Goal: Information Seeking & Learning: Learn about a topic

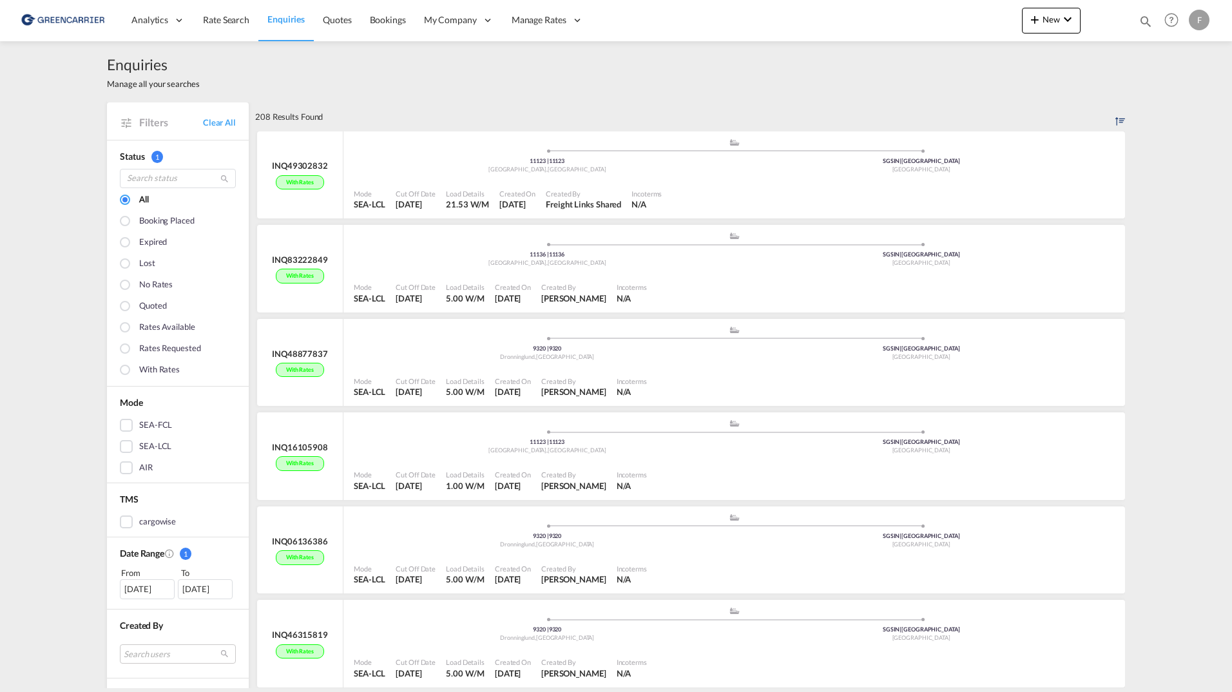
click at [421, 117] on div "208 Results Found" at bounding box center [690, 116] width 870 height 28
click at [450, 196] on div "Load Details" at bounding box center [467, 194] width 43 height 10
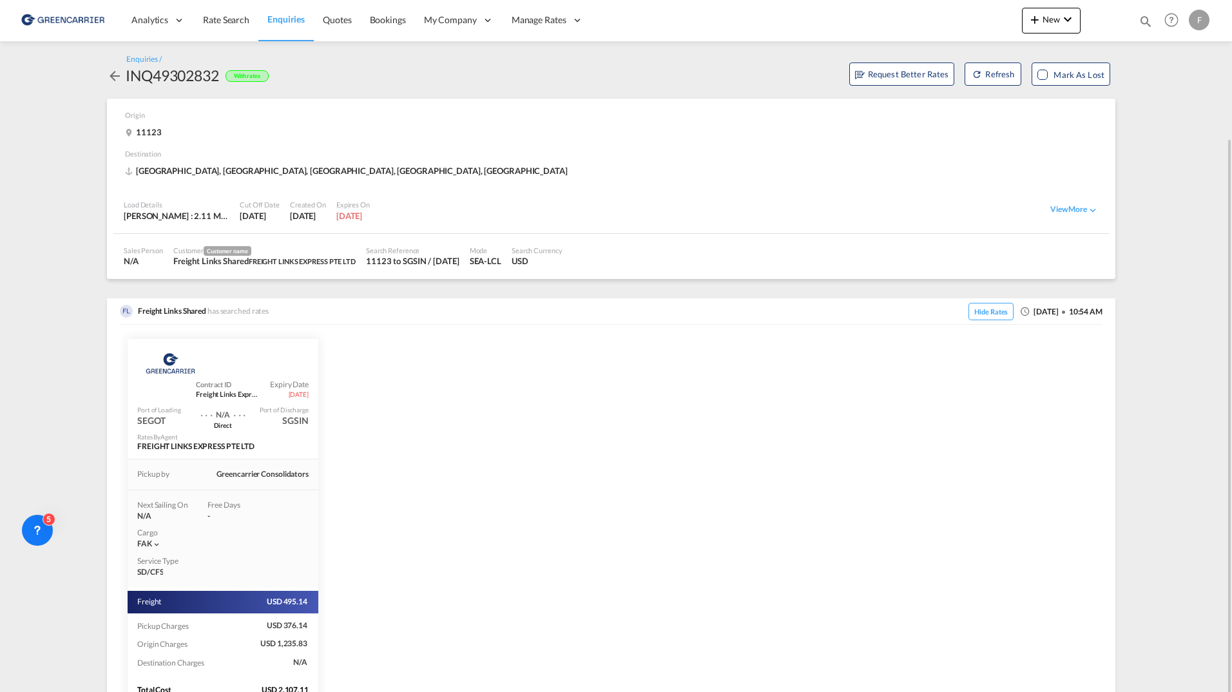
scroll to position [72, 0]
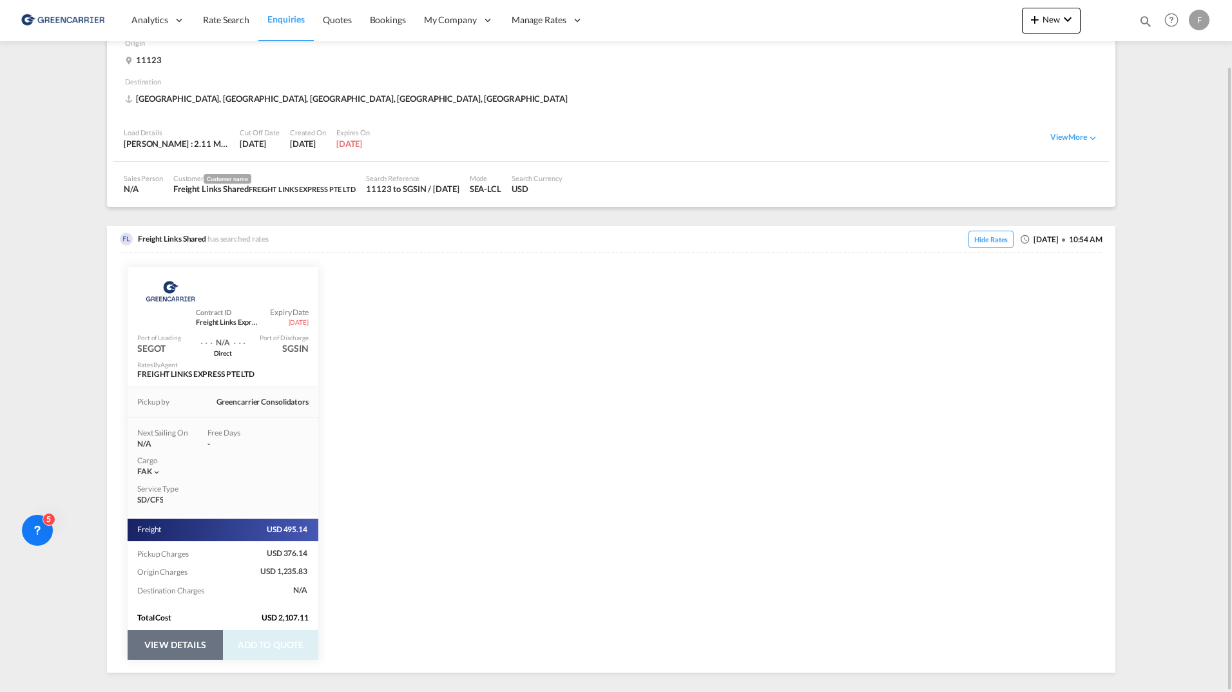
click at [192, 645] on button "VIEW DETAILS" at bounding box center [175, 645] width 95 height 30
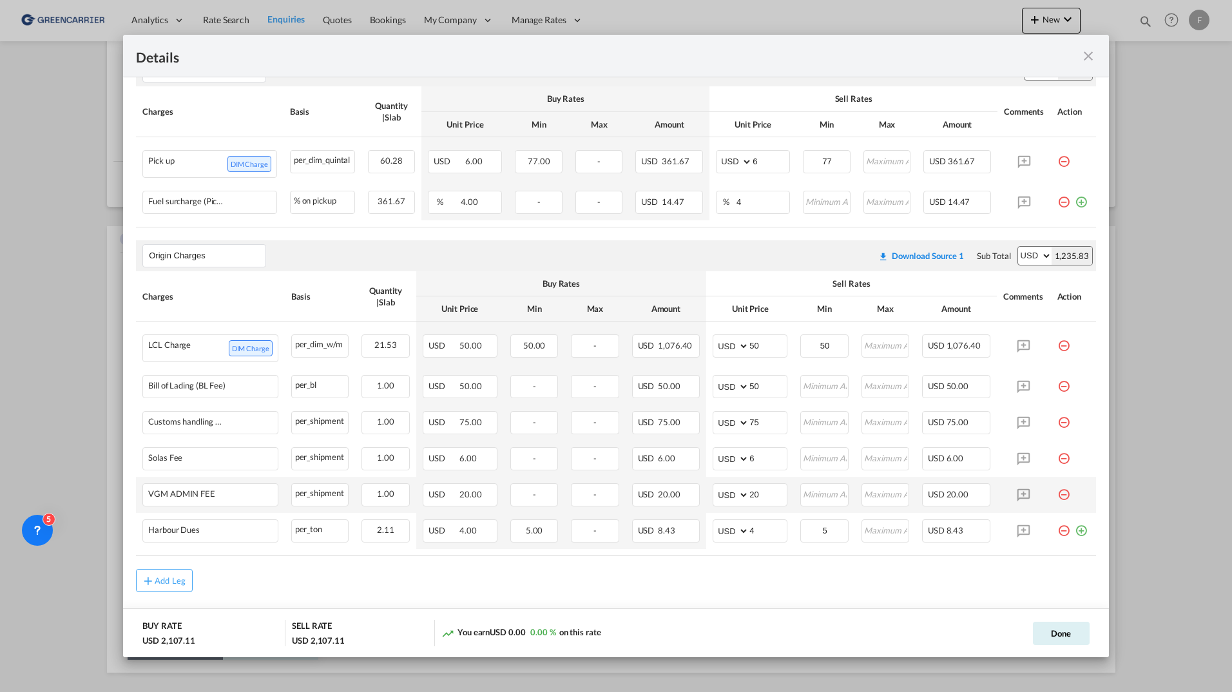
scroll to position [497, 0]
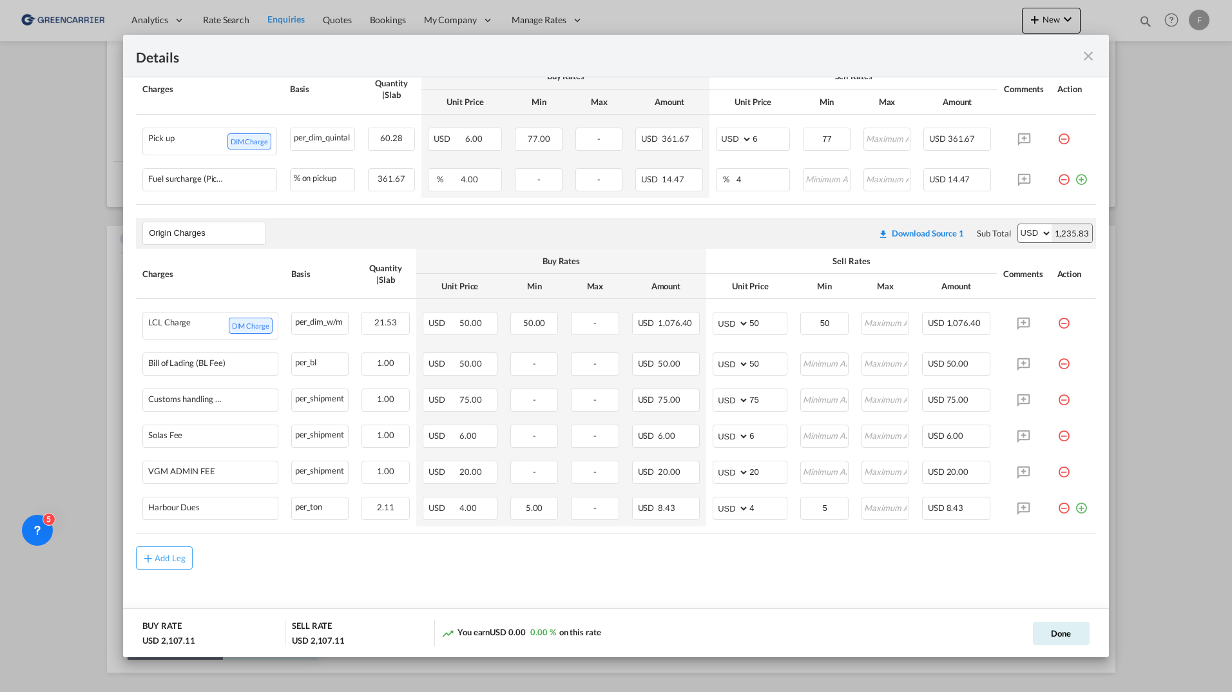
click at [59, 383] on div "Details Pickup Door 11123, [GEOGRAPHIC_DATA] Pickup Service Type - Pickup Haula…" at bounding box center [616, 346] width 1232 height 692
click at [1091, 56] on md-icon "icon-close fg-AAA8AD m-0 cursor" at bounding box center [1087, 55] width 15 height 15
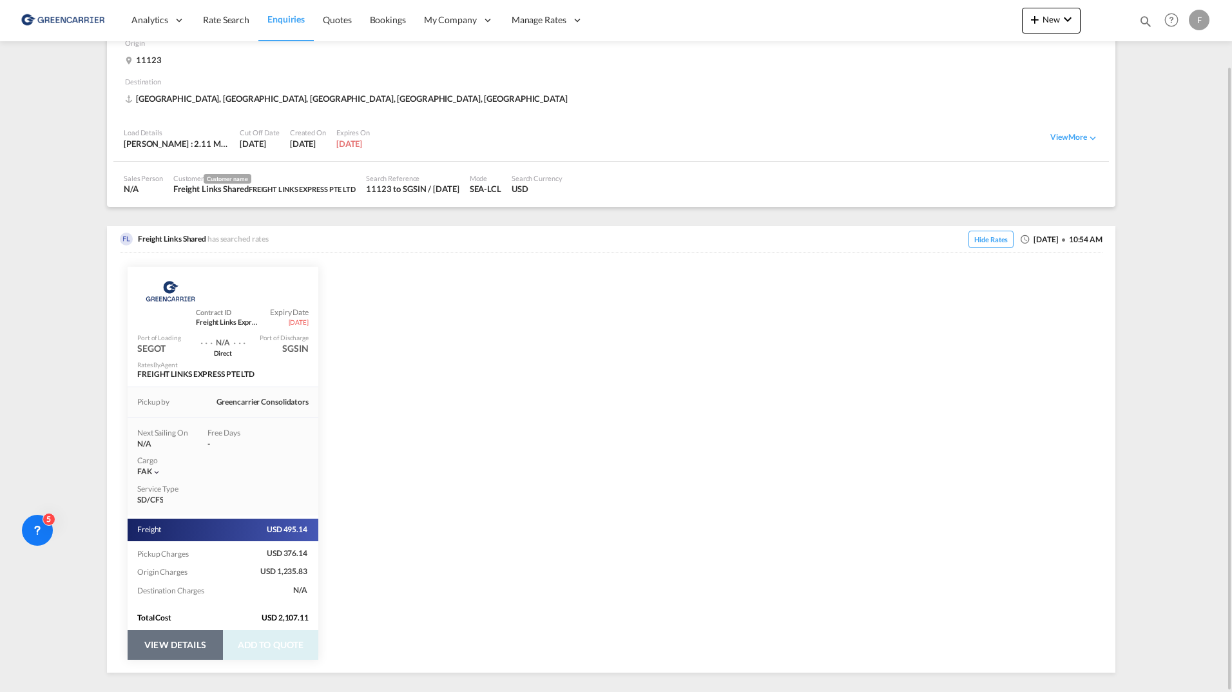
scroll to position [0, 0]
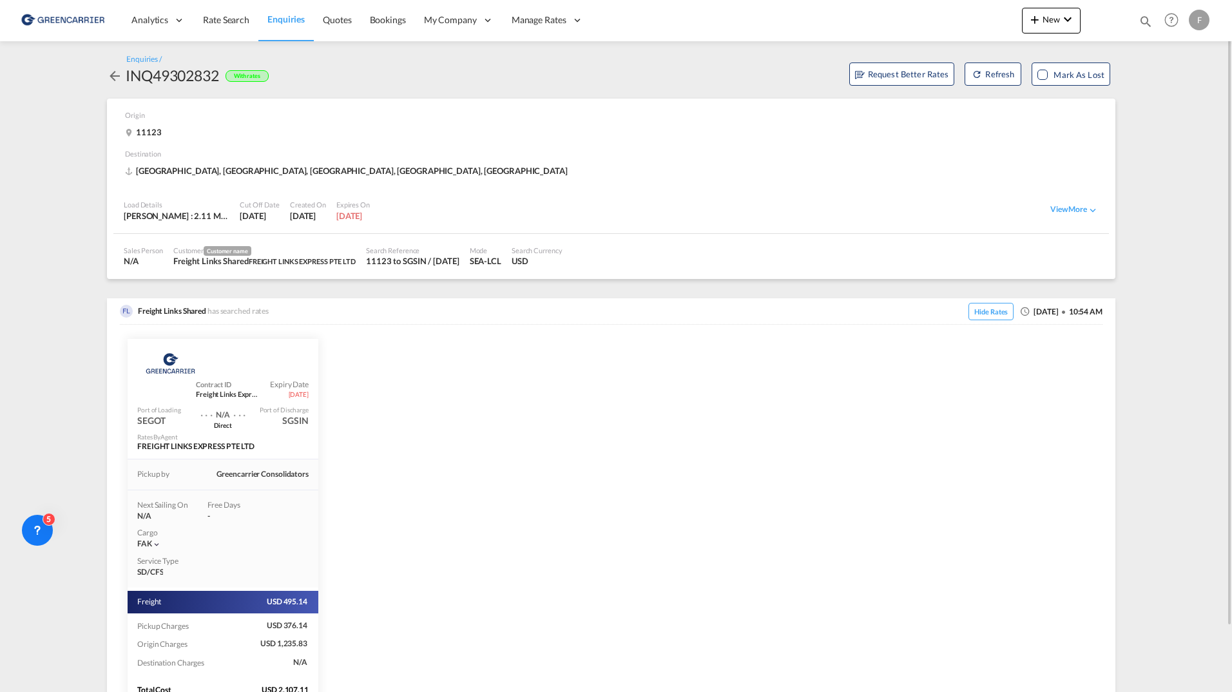
click at [291, 12] on link "Enquiries" at bounding box center [285, 20] width 55 height 42
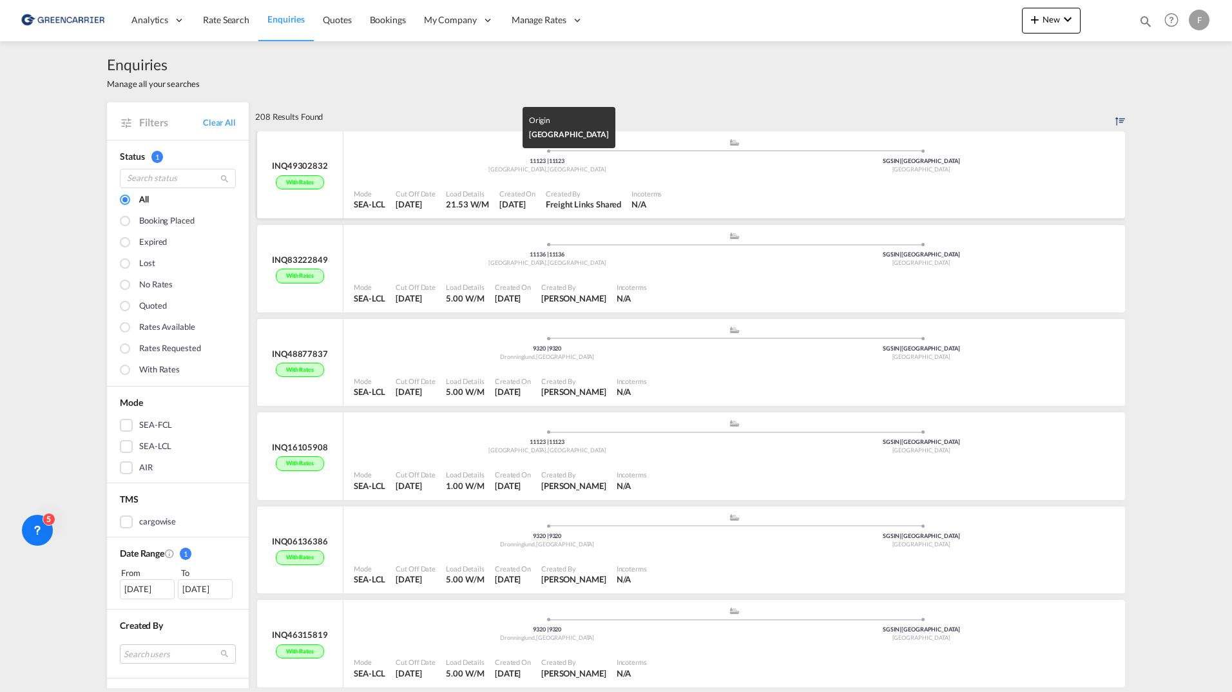
click at [439, 168] on div "[GEOGRAPHIC_DATA] , [GEOGRAPHIC_DATA]" at bounding box center [547, 170] width 374 height 8
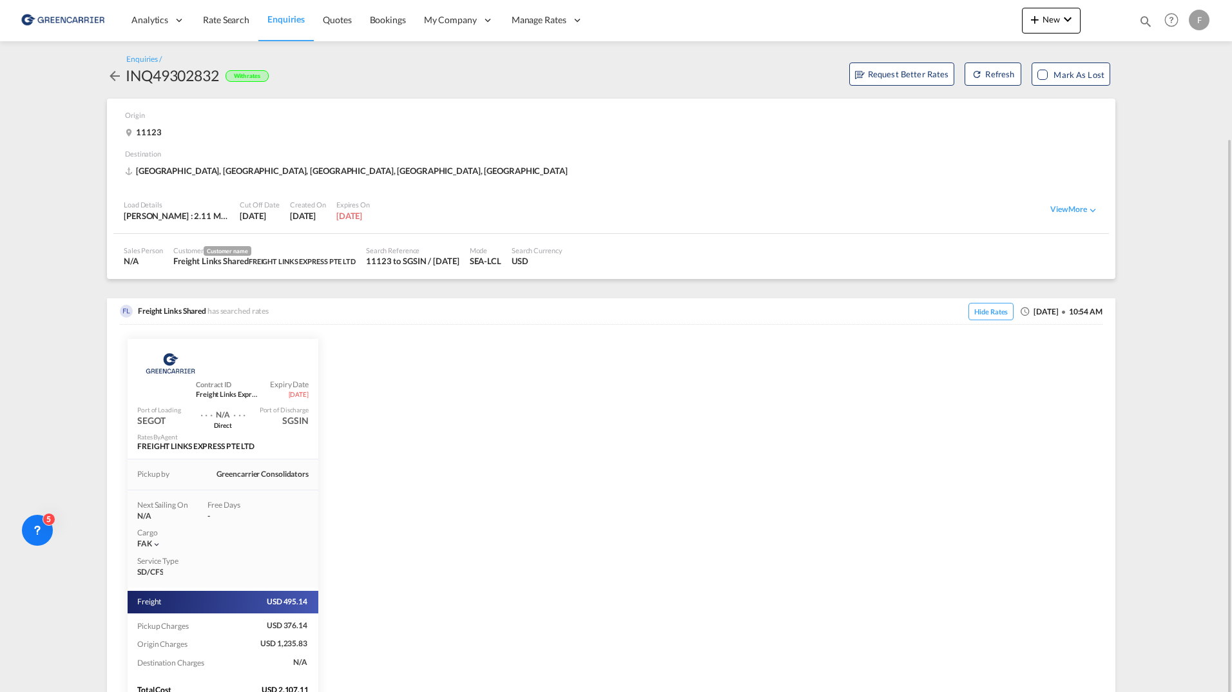
scroll to position [72, 0]
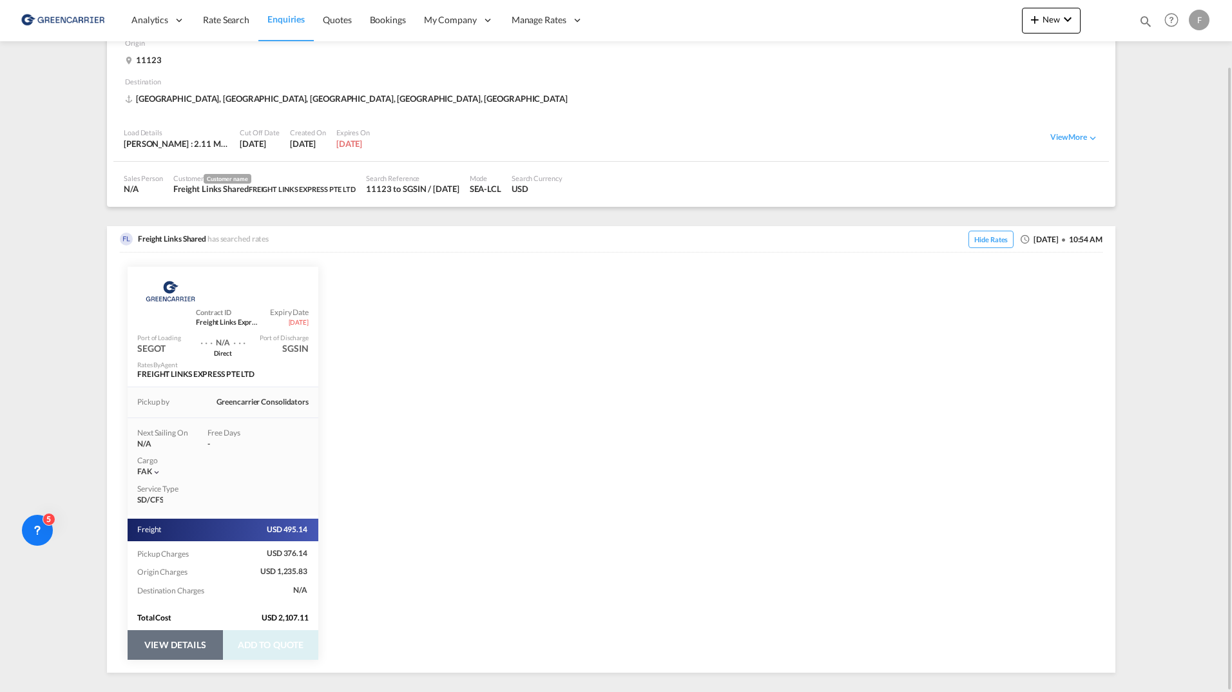
click at [185, 649] on button "VIEW DETAILS" at bounding box center [175, 645] width 95 height 30
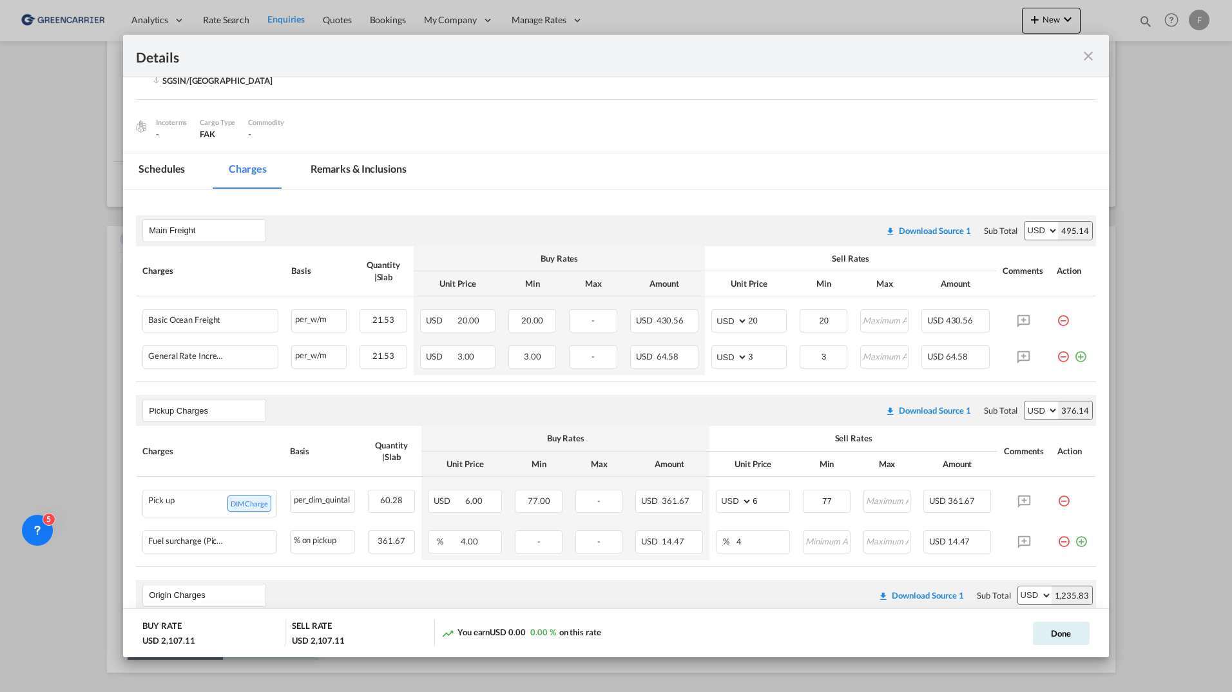
scroll to position [258, 0]
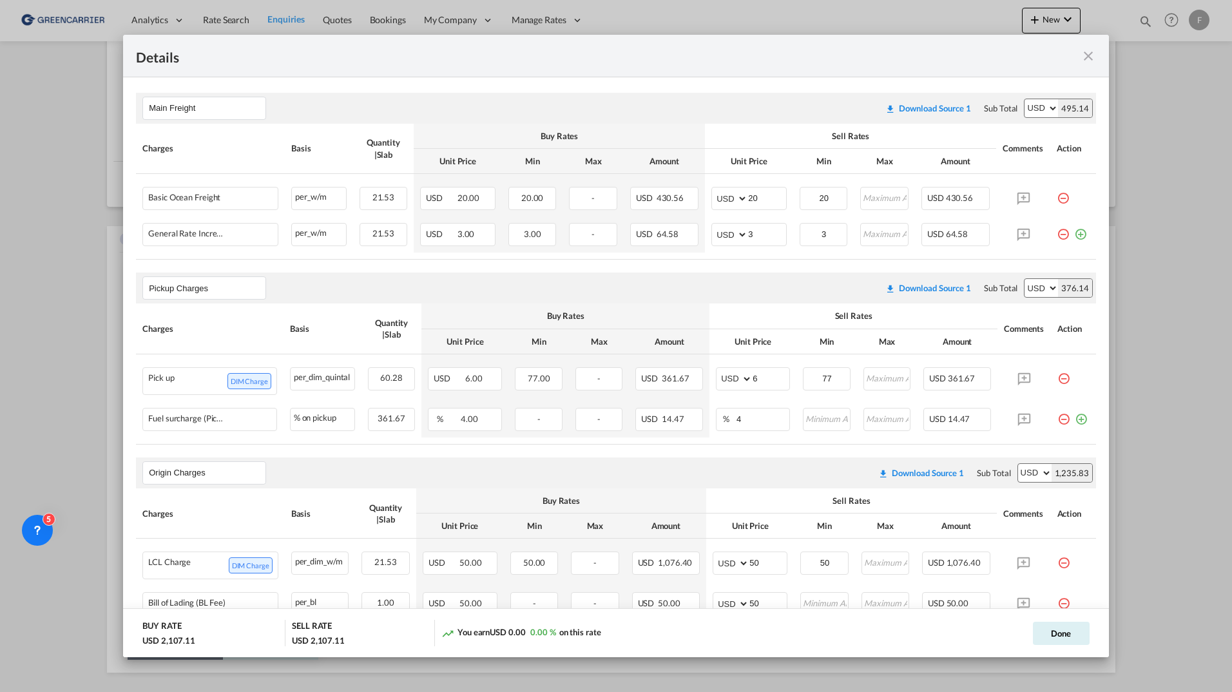
click at [53, 272] on div "Details Pickup Door 11123, [GEOGRAPHIC_DATA] Pickup Service Type - Pickup Haula…" at bounding box center [616, 346] width 1232 height 692
click at [1091, 55] on md-icon "icon-close fg-AAA8AD m-0 cursor" at bounding box center [1087, 55] width 15 height 15
